Goal: Contribute content

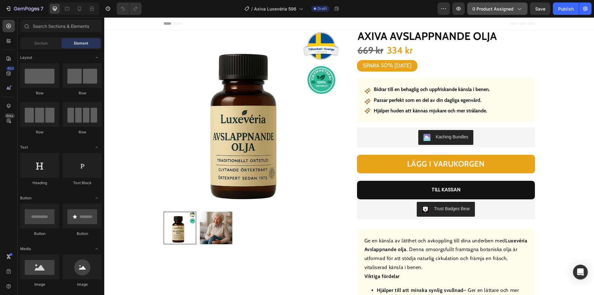
click at [503, 4] on button "0 product assigned" at bounding box center [497, 8] width 60 height 12
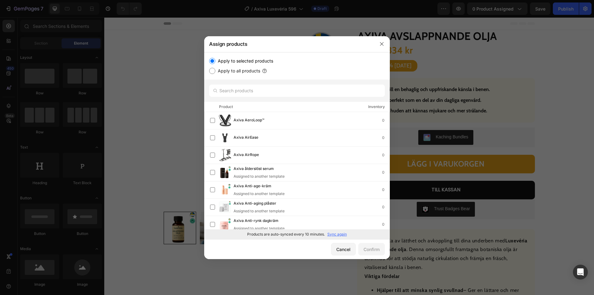
click at [340, 236] on p "Sync again" at bounding box center [336, 234] width 19 height 6
click at [245, 90] on input "text" at bounding box center [297, 90] width 176 height 12
paste input "Axiva Anti-rynk Roll-on"
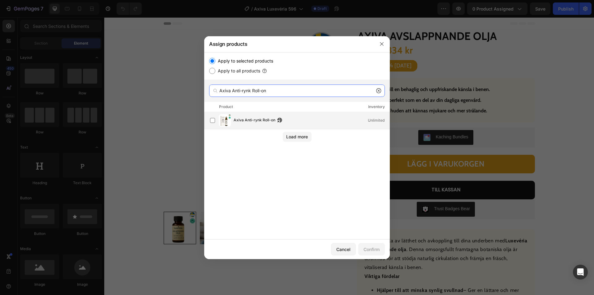
type input "Axiva Anti-rynk Roll-on"
click at [248, 121] on span "Axiva Anti-rynk Roll-on" at bounding box center [255, 120] width 42 height 7
click at [373, 246] on button "Confirm" at bounding box center [371, 249] width 27 height 12
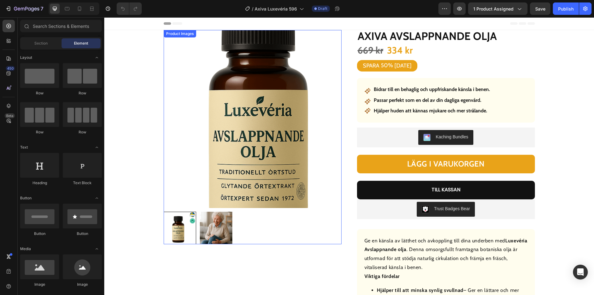
click at [212, 136] on img at bounding box center [253, 119] width 178 height 178
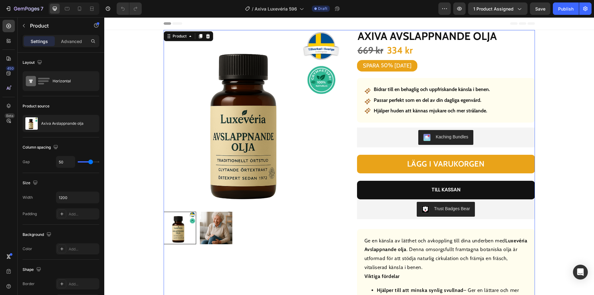
click at [57, 122] on p "Axiva Avslappnande olja" at bounding box center [62, 123] width 42 height 4
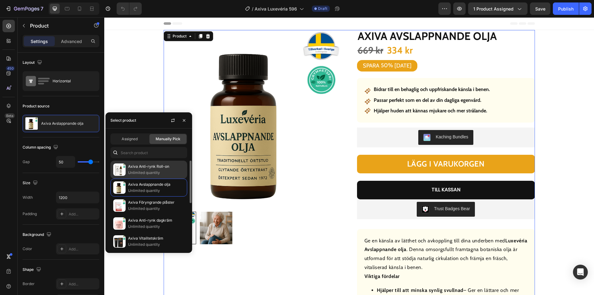
click at [125, 167] on img at bounding box center [119, 169] width 12 height 12
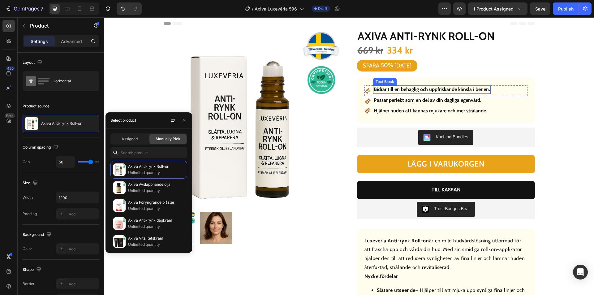
click at [423, 91] on strong "Bidrar till en behaglig och uppfriskande känsla i benen." at bounding box center [432, 89] width 116 height 6
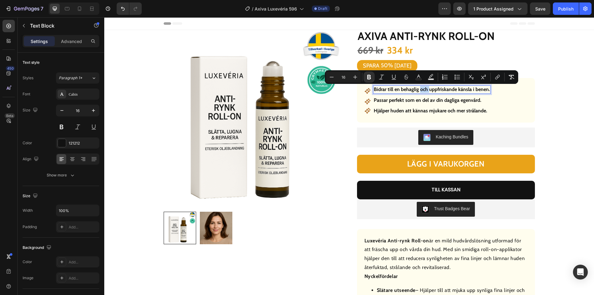
click at [421, 88] on strong "Bidrar till en behaglig och uppfriskande känsla i benen." at bounding box center [432, 89] width 116 height 6
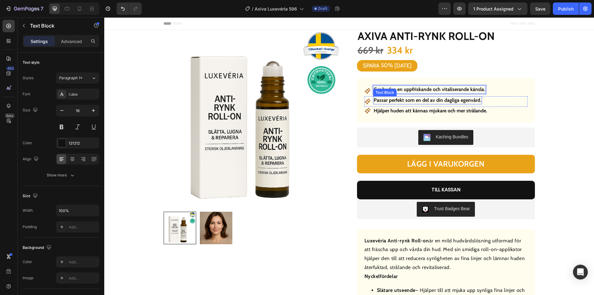
click at [439, 100] on strong "Passar perfekt som en del av din dagliga egenvård." at bounding box center [428, 100] width 108 height 6
click at [438, 101] on strong "Passar perfekt som en del av din dagliga egenvård." at bounding box center [428, 100] width 108 height 6
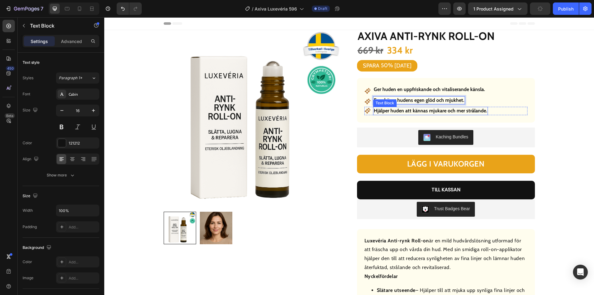
click at [423, 110] on strong "Hjälper huden att kännas mjukare och mer strålande." at bounding box center [431, 111] width 114 height 6
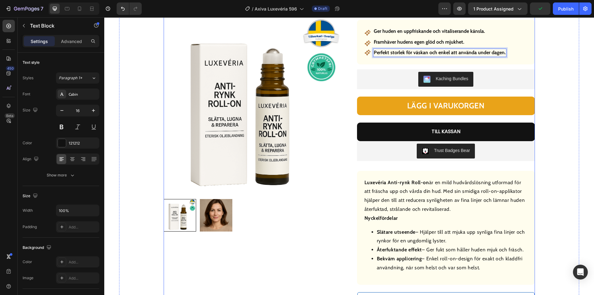
scroll to position [186, 0]
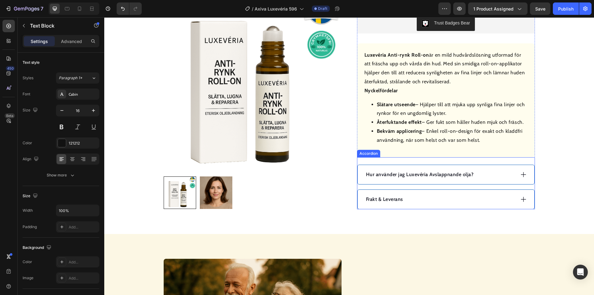
drag, startPoint x: 521, startPoint y: 174, endPoint x: 430, endPoint y: 178, distance: 90.7
click at [521, 174] on icon at bounding box center [523, 174] width 5 height 5
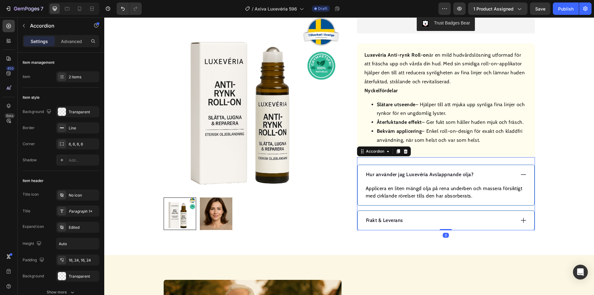
click at [425, 177] on p "Hur använder jag Luxevéria Avslappnande olja?" at bounding box center [420, 174] width 108 height 7
click at [425, 176] on p "Hur använder jag Luxevéria Avslappnande olja?" at bounding box center [420, 174] width 108 height 7
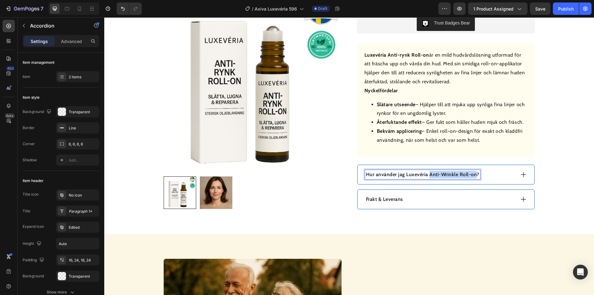
drag, startPoint x: 472, startPoint y: 175, endPoint x: 427, endPoint y: 174, distance: 45.2
click at [427, 174] on p "Hur använder jag Luxevéria Anti-Wrinkle Roll-on?" at bounding box center [422, 174] width 113 height 7
click at [444, 173] on div "Hur använder jag Luxevéria?" at bounding box center [440, 174] width 150 height 9
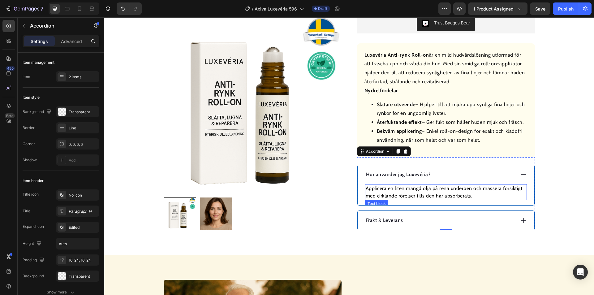
click at [397, 188] on p "Applicera en liten mängd olja på rena underben och massera försiktigt med cirkl…" at bounding box center [446, 192] width 161 height 15
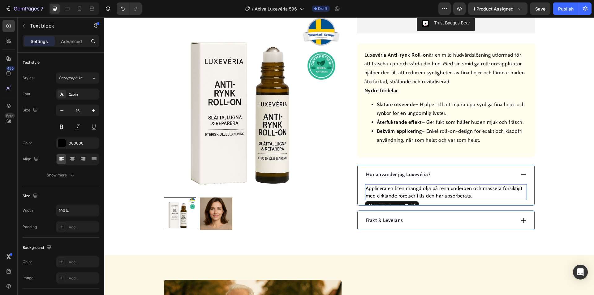
click at [397, 188] on p "Applicera en liten mängd olja på rena underben och massera försiktigt med cirkl…" at bounding box center [446, 192] width 161 height 15
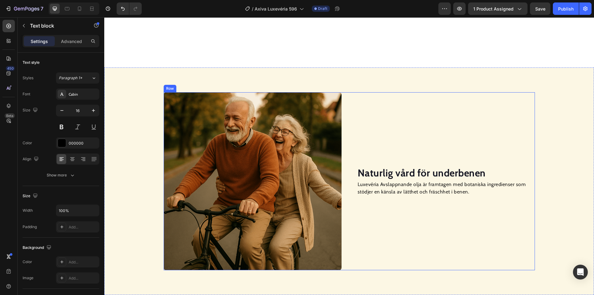
scroll to position [464, 0]
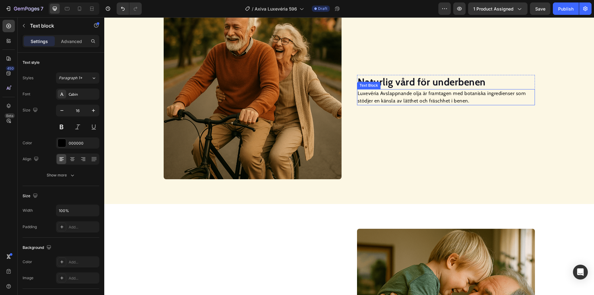
click at [401, 82] on strong "Naturlig vård för underbenen" at bounding box center [422, 82] width 128 height 12
click at [401, 100] on p "Luxevéria Avslappnande olja är framtagen med botaniska ingredienser som stödjer…" at bounding box center [446, 97] width 177 height 15
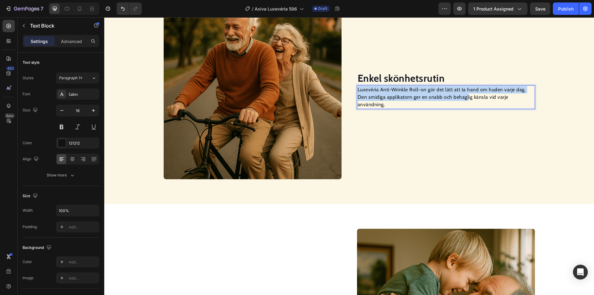
scroll to position [460, 0]
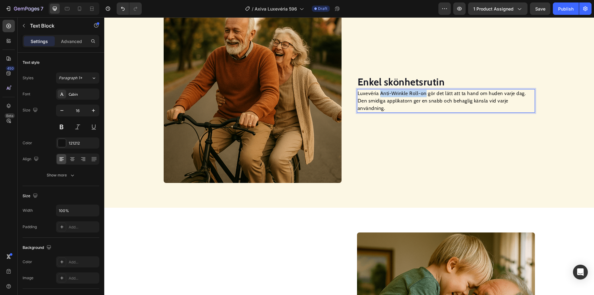
drag, startPoint x: 423, startPoint y: 93, endPoint x: 379, endPoint y: 92, distance: 43.6
click at [379, 92] on p "Luxevéria Anti-Wrinkle Roll-on gör det lätt att ta hand om huden varje dag. Den…" at bounding box center [446, 101] width 177 height 22
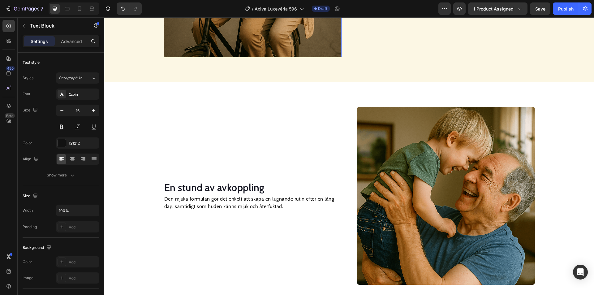
scroll to position [619, 0]
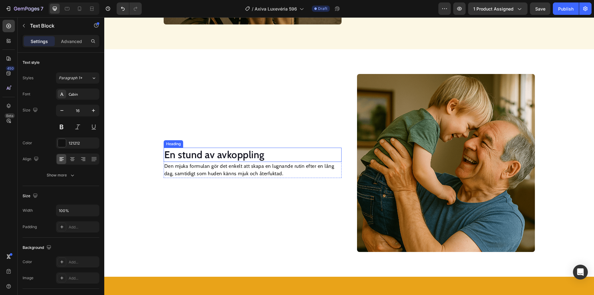
click at [242, 157] on h2 "En stund av avkoppling" at bounding box center [253, 155] width 178 height 14
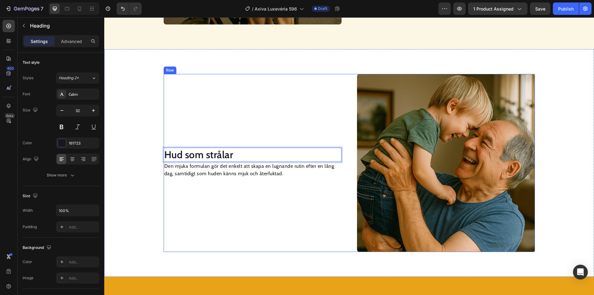
click at [211, 170] on p "Den mjuka formulan gör det enkelt att skapa en lugnande rutin efter en lång dag…" at bounding box center [252, 169] width 177 height 15
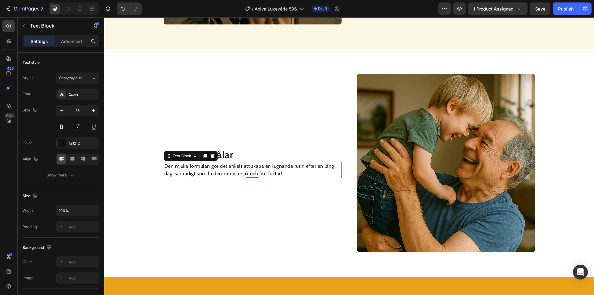
click at [211, 170] on p "Den mjuka formulan gör det enkelt att skapa en lugnande rutin efter en lång dag…" at bounding box center [252, 169] width 177 height 15
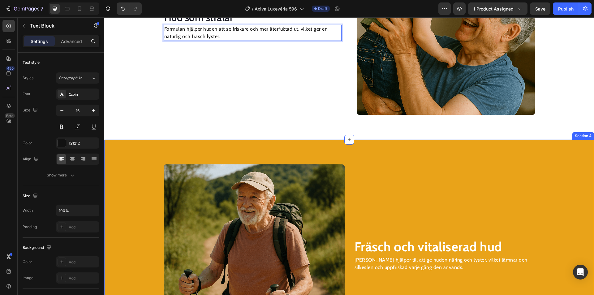
scroll to position [804, 0]
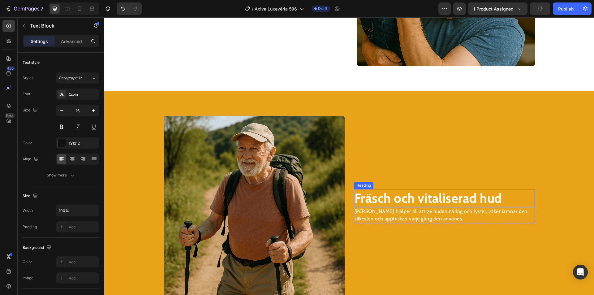
click at [386, 199] on strong "Fräsch och vitaliserad hud" at bounding box center [428, 198] width 148 height 16
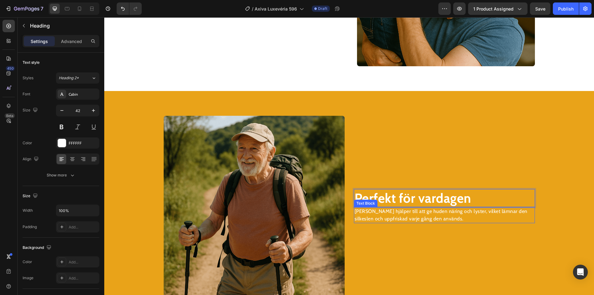
click at [370, 219] on p "[PERSON_NAME] hjälper till att ge huden näring och lyster, vilket lämnar den si…" at bounding box center [444, 215] width 180 height 15
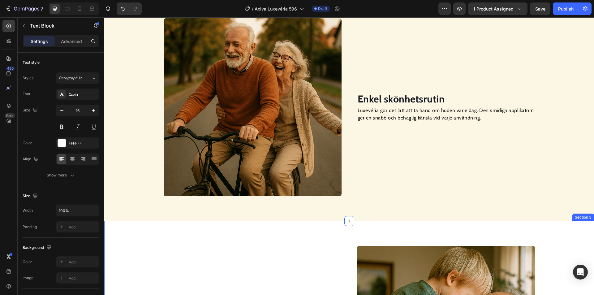
scroll to position [433, 0]
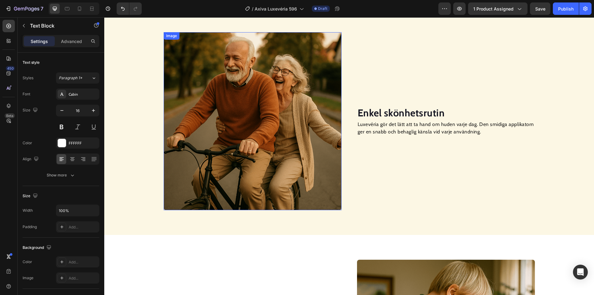
click at [251, 127] on img at bounding box center [253, 121] width 178 height 178
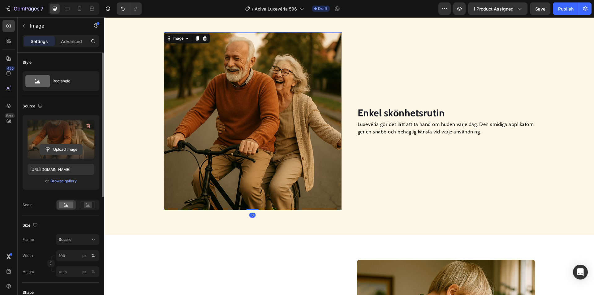
click at [60, 149] on input "file" at bounding box center [61, 149] width 43 height 11
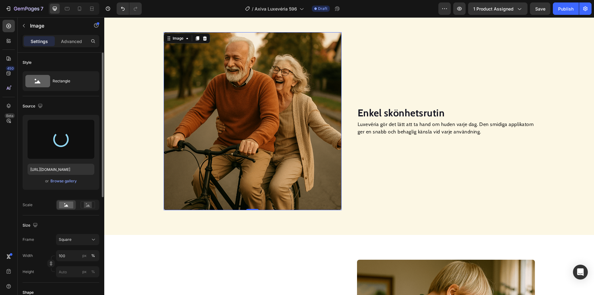
type input "[URL][DOMAIN_NAME]"
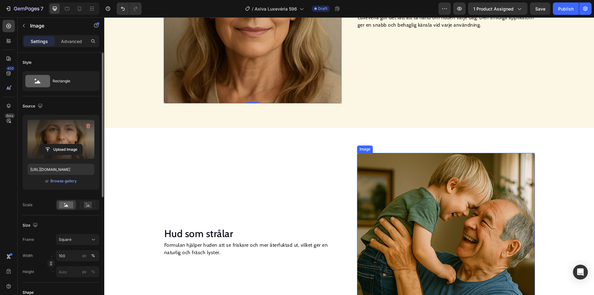
scroll to position [619, 0]
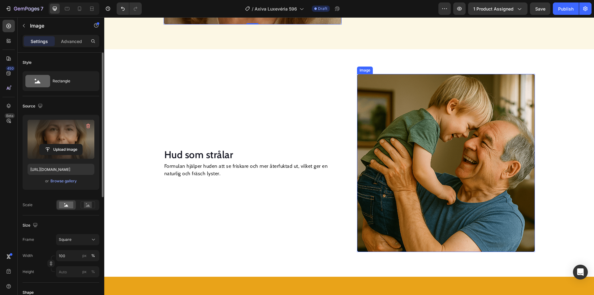
click at [438, 159] on img at bounding box center [446, 163] width 178 height 178
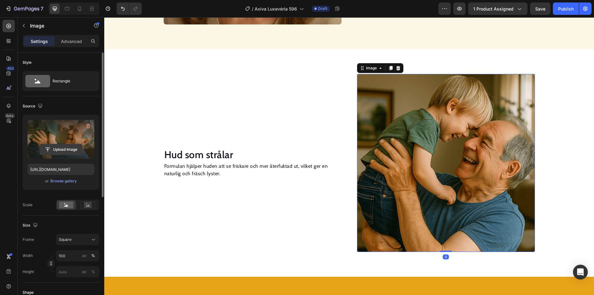
click at [69, 152] on input "file" at bounding box center [61, 149] width 43 height 11
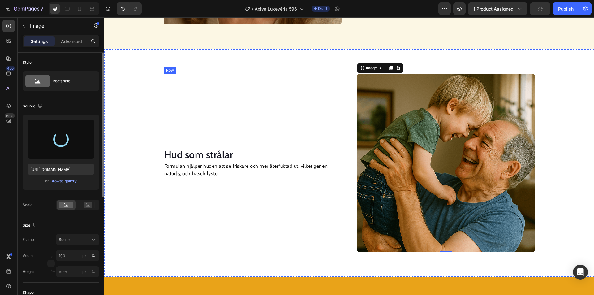
type input "[URL][DOMAIN_NAME]"
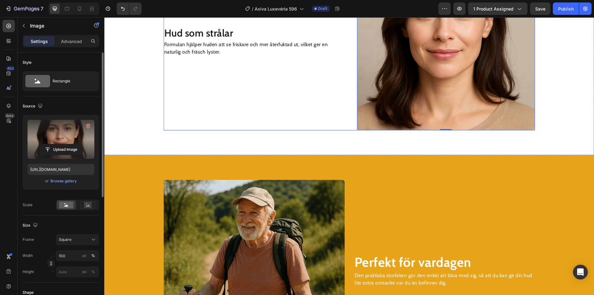
scroll to position [742, 0]
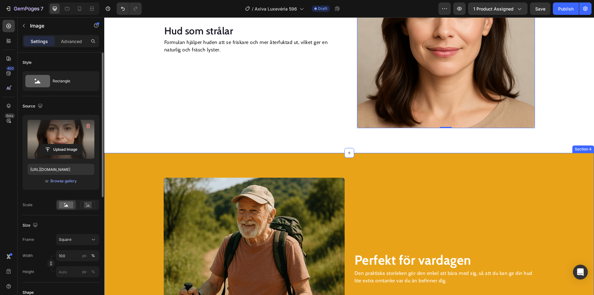
click at [252, 194] on img at bounding box center [254, 268] width 181 height 181
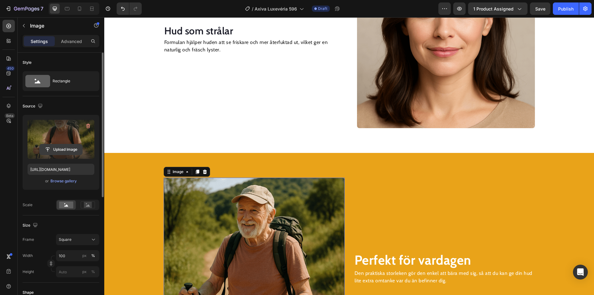
click at [62, 145] on input "file" at bounding box center [61, 149] width 43 height 11
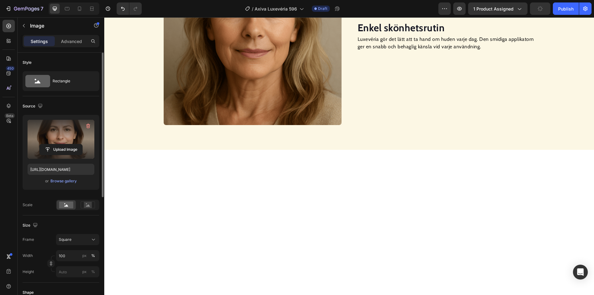
scroll to position [340, 0]
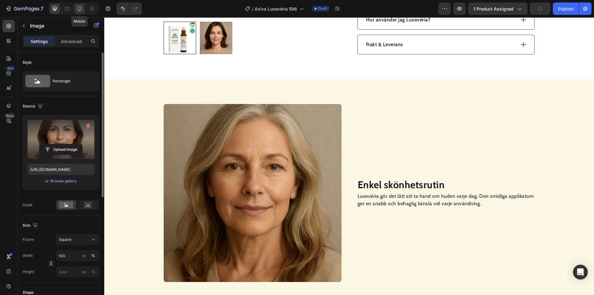
click at [81, 9] on icon at bounding box center [79, 9] width 6 height 6
type input "[URL][DOMAIN_NAME]"
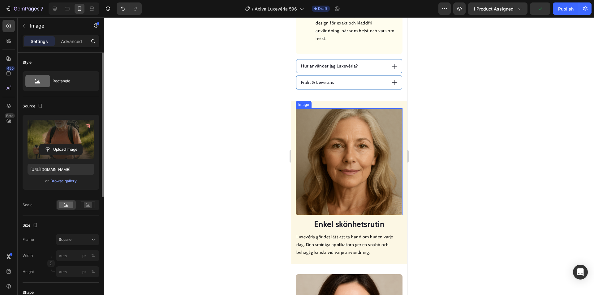
scroll to position [464, 0]
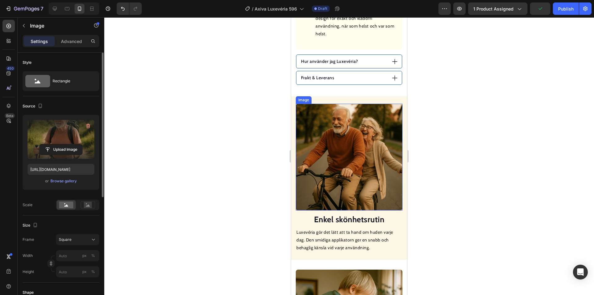
click at [359, 162] on img at bounding box center [349, 157] width 107 height 107
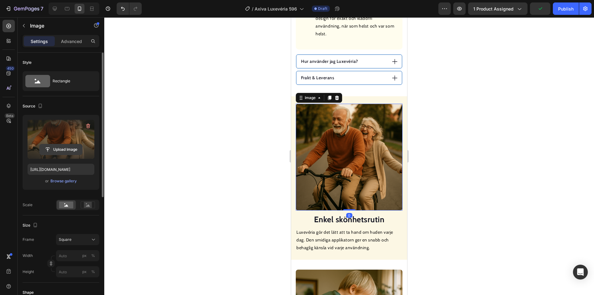
click at [63, 151] on input "file" at bounding box center [61, 149] width 43 height 11
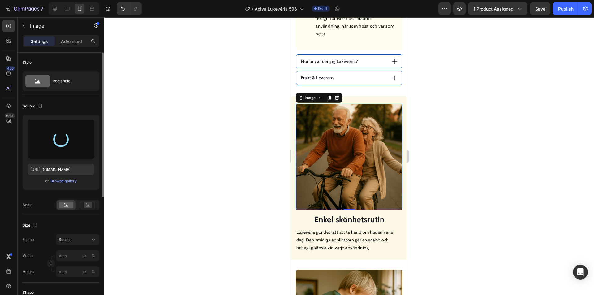
type input "[URL][DOMAIN_NAME]"
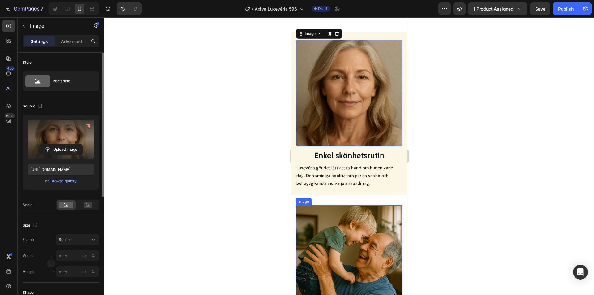
scroll to position [650, 0]
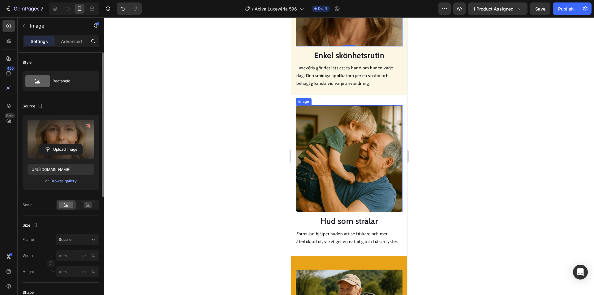
click at [341, 161] on img at bounding box center [349, 158] width 107 height 107
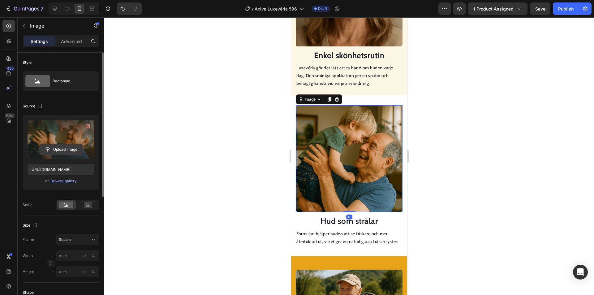
click at [58, 149] on input "file" at bounding box center [61, 149] width 43 height 11
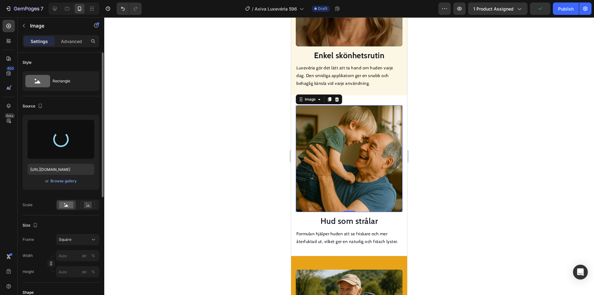
type input "[URL][DOMAIN_NAME]"
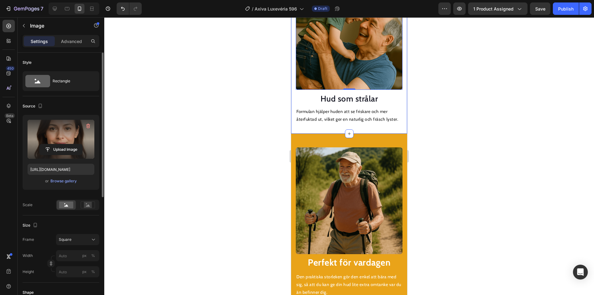
scroll to position [773, 0]
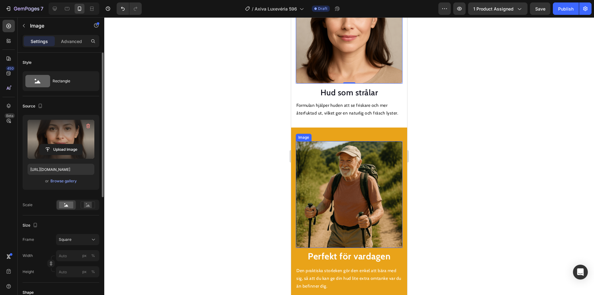
click at [343, 152] on img at bounding box center [349, 194] width 107 height 107
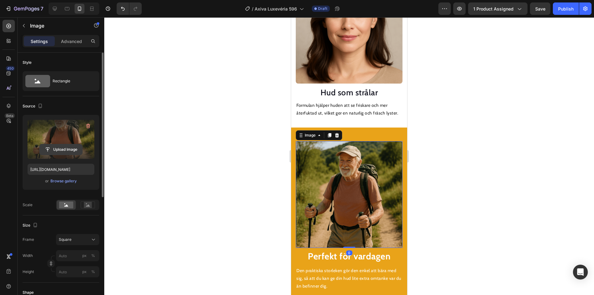
click at [67, 148] on input "file" at bounding box center [61, 149] width 43 height 11
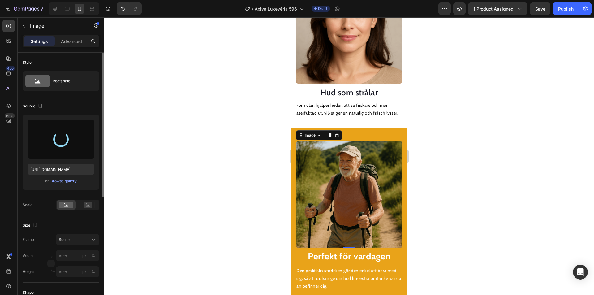
type input "[URL][DOMAIN_NAME]"
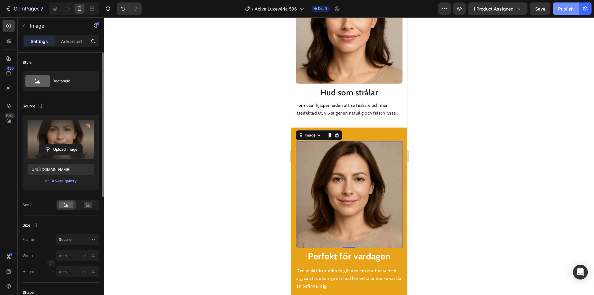
click at [564, 9] on div "Publish" at bounding box center [565, 9] width 15 height 6
